Goal: Task Accomplishment & Management: Use online tool/utility

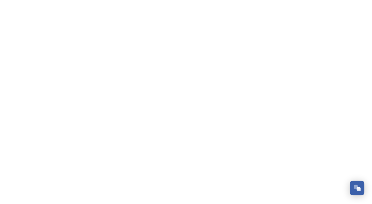
scroll to position [775, 0]
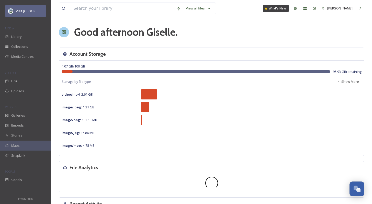
click at [31, 6] on div "Visit [GEOGRAPHIC_DATA] Parks" at bounding box center [25, 11] width 41 height 12
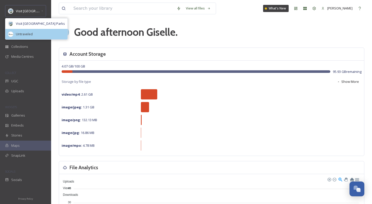
click at [20, 37] on div "Untraveled" at bounding box center [36, 34] width 62 height 10
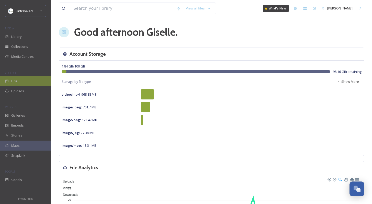
click at [24, 83] on div "UGC" at bounding box center [25, 81] width 51 height 10
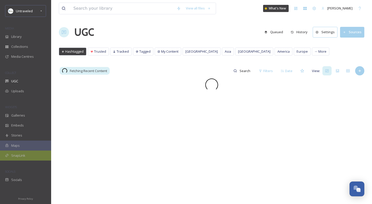
click at [8, 155] on icon at bounding box center [6, 155] width 3 height 3
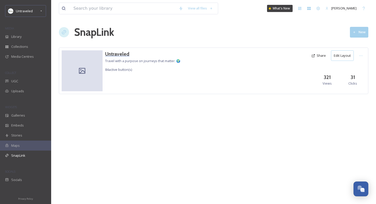
click at [117, 53] on h3 "Untraveled" at bounding box center [142, 53] width 75 height 7
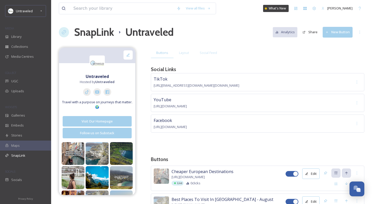
click at [337, 35] on button "New Button" at bounding box center [338, 32] width 30 height 10
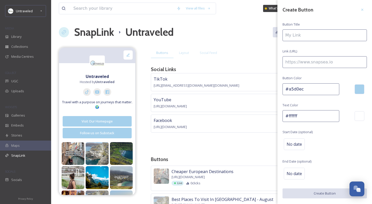
click at [319, 40] on input at bounding box center [324, 35] width 84 height 12
type input "[GEOGRAPHIC_DATA] | [DATE]"
click at [311, 64] on input at bounding box center [324, 62] width 84 height 12
paste input "[URL][DOMAIN_NAME]"
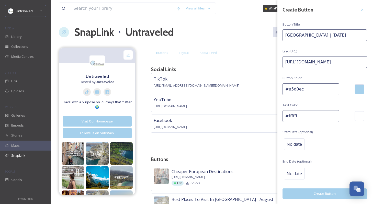
type input "[URL][DOMAIN_NAME]"
click at [326, 194] on button "Create Button" at bounding box center [324, 193] width 84 height 10
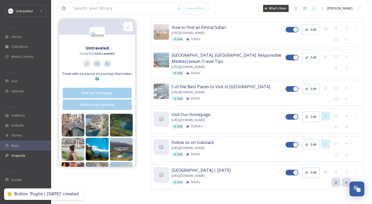
scroll to position [2394, 0]
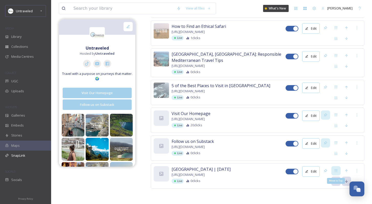
click at [337, 169] on icon at bounding box center [336, 171] width 4 height 4
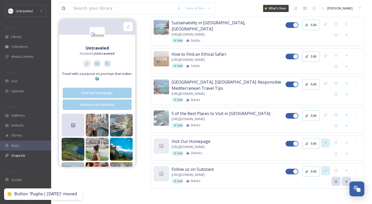
scroll to position [2, 0]
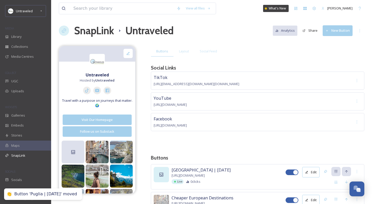
click at [159, 170] on div at bounding box center [161, 174] width 15 height 15
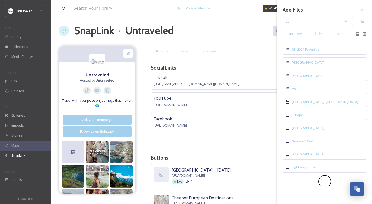
click at [342, 36] on span "Upload" at bounding box center [339, 33] width 11 height 5
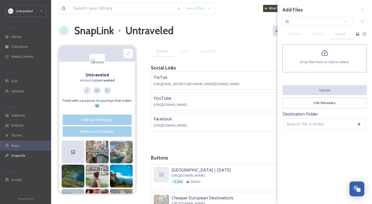
click at [326, 60] on span "Drop files here or click to select." at bounding box center [324, 62] width 49 height 5
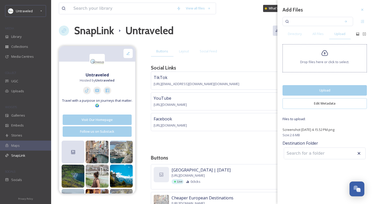
click at [312, 89] on button "Upload" at bounding box center [324, 90] width 84 height 10
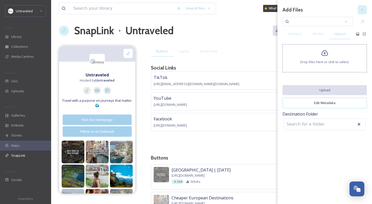
click at [362, 9] on icon at bounding box center [362, 10] width 2 height 2
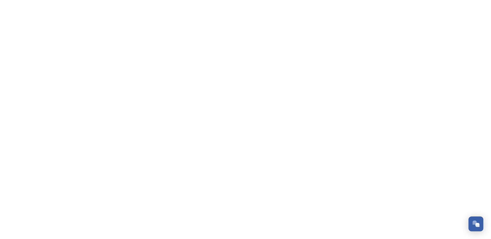
scroll to position [776, 0]
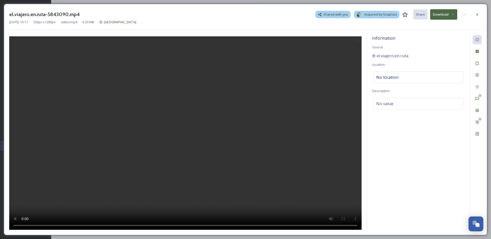
click at [449, 16] on button "Download" at bounding box center [443, 14] width 27 height 10
click at [442, 27] on span "Download Original (720 x 1280)" at bounding box center [430, 26] width 47 height 5
click at [479, 18] on div at bounding box center [476, 14] width 9 height 9
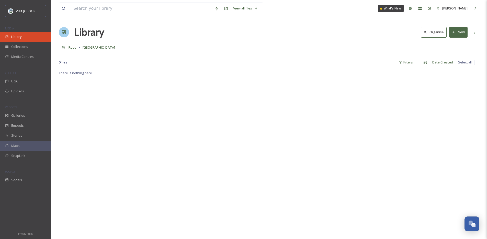
click at [27, 39] on div "Library" at bounding box center [25, 37] width 51 height 10
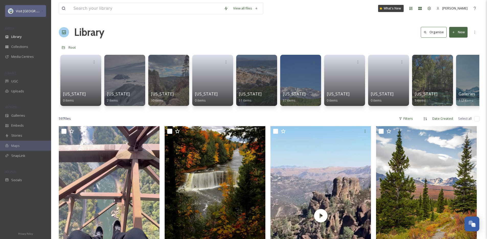
click at [11, 10] on img at bounding box center [10, 10] width 5 height 5
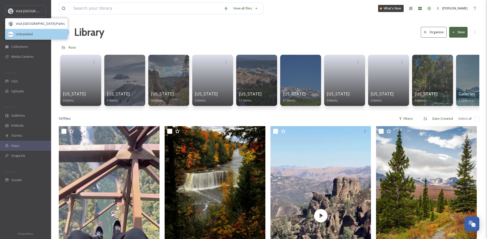
click at [23, 36] on span "Untraveled" at bounding box center [24, 34] width 17 height 5
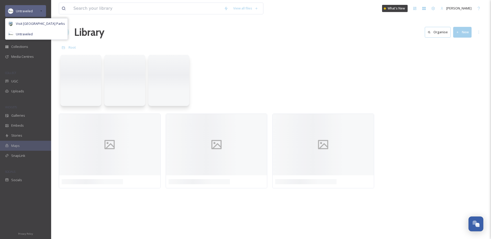
click at [29, 10] on span "Untraveled" at bounding box center [24, 11] width 17 height 5
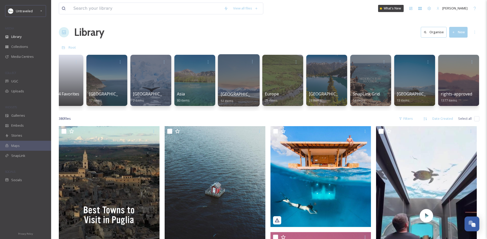
scroll to position [0, 19]
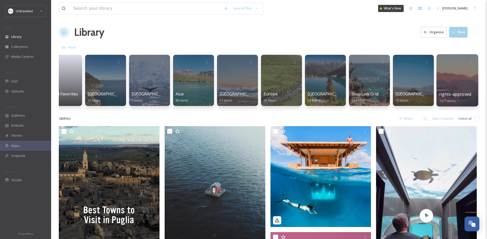
click at [444, 81] on div at bounding box center [457, 80] width 42 height 52
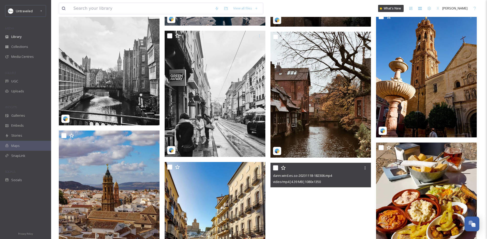
scroll to position [10240, 0]
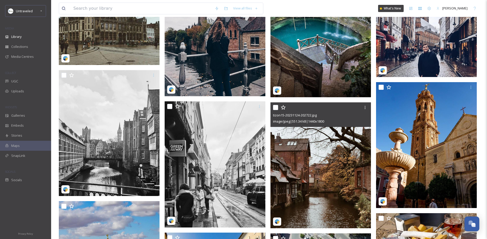
click at [322, 154] on img at bounding box center [320, 165] width 101 height 126
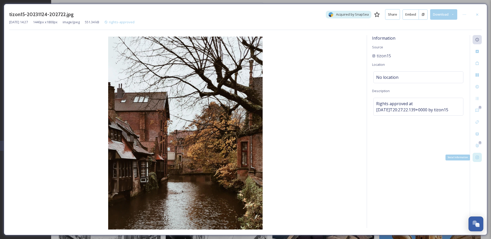
click at [477, 161] on div "Social Information" at bounding box center [476, 157] width 9 height 9
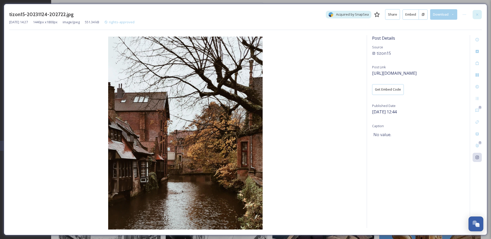
click at [474, 16] on div at bounding box center [476, 14] width 9 height 9
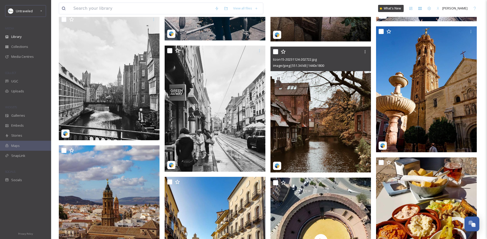
scroll to position [10296, 0]
click at [276, 51] on input "checkbox" at bounding box center [275, 51] width 5 height 5
checkbox input "true"
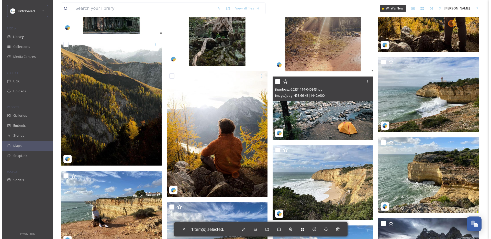
scroll to position [11358, 0]
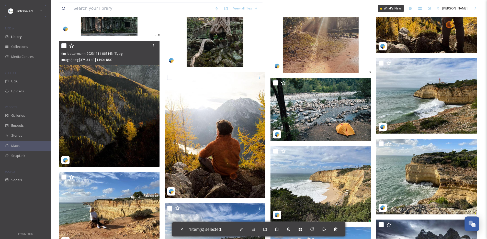
click at [121, 103] on img at bounding box center [109, 104] width 101 height 126
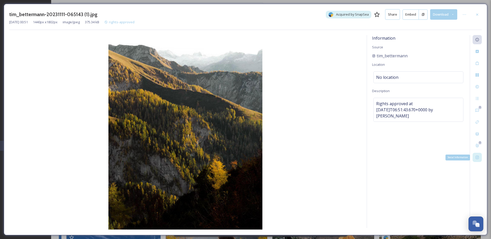
click at [479, 158] on icon at bounding box center [477, 157] width 4 height 4
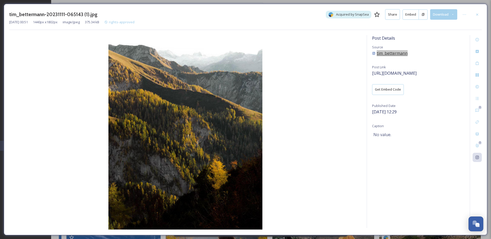
copy div "tim_bettermann"
click at [323, 49] on img at bounding box center [185, 133] width 352 height 193
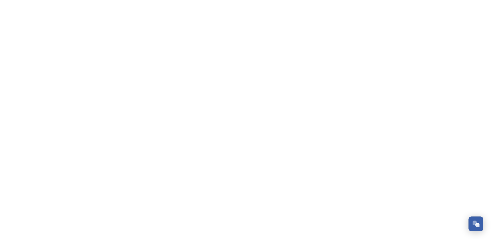
scroll to position [776, 0]
